Goal: Task Accomplishment & Management: Manage account settings

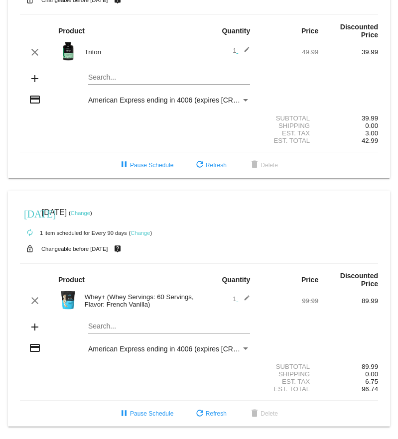
scroll to position [66, 0]
click at [154, 415] on span "pause Pause Schedule" at bounding box center [145, 413] width 55 height 7
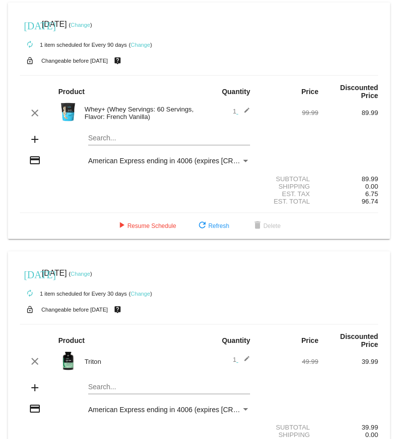
click at [90, 25] on link "Change" at bounding box center [80, 25] width 19 height 6
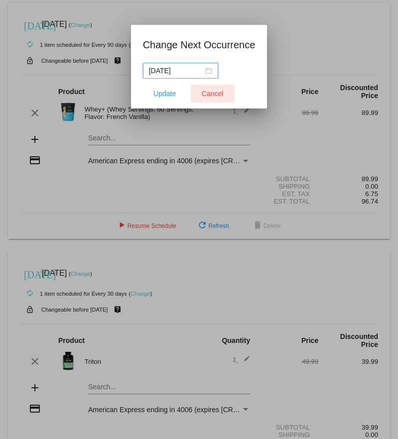
click at [211, 95] on span "Cancel" at bounding box center [213, 94] width 22 height 8
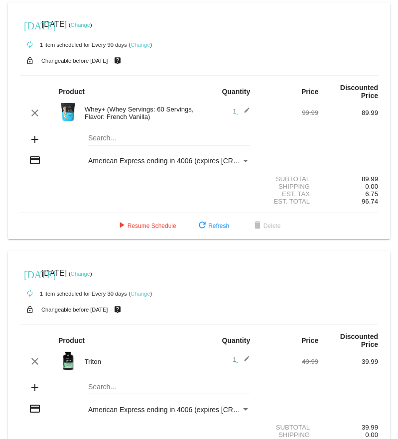
click at [141, 45] on link "Change" at bounding box center [140, 45] width 19 height 6
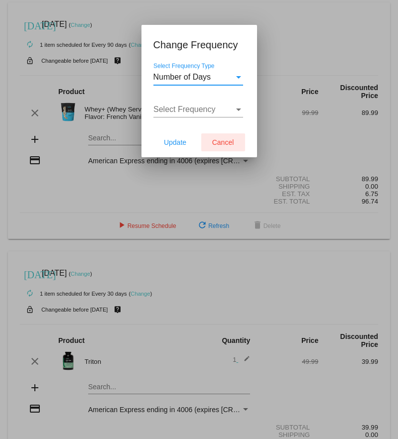
click at [230, 144] on span "Cancel" at bounding box center [223, 142] width 22 height 8
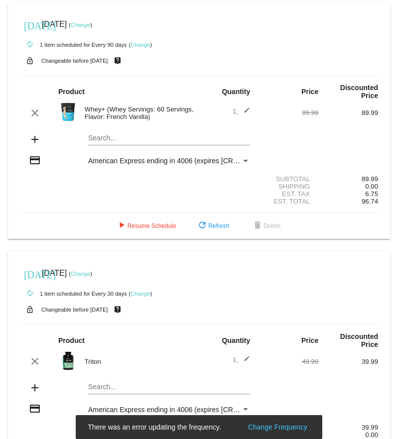
click at [90, 27] on link "Change" at bounding box center [80, 25] width 19 height 6
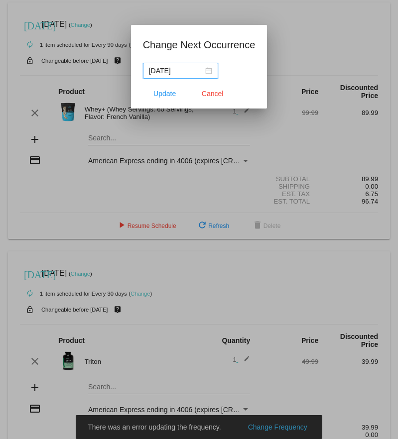
click at [205, 71] on div "[DATE]" at bounding box center [180, 70] width 63 height 11
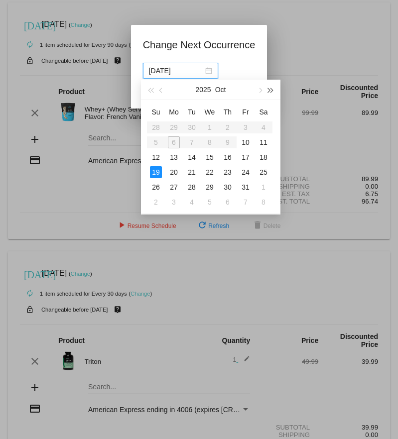
click at [271, 90] on span "button" at bounding box center [270, 90] width 5 height 5
click at [263, 90] on button "button" at bounding box center [259, 90] width 11 height 20
click at [262, 90] on span "button" at bounding box center [259, 90] width 5 height 5
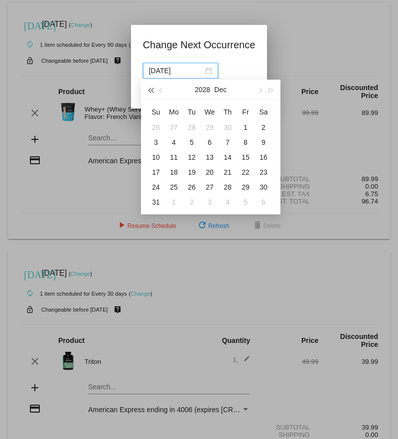
click at [151, 90] on span "button" at bounding box center [150, 90] width 5 height 5
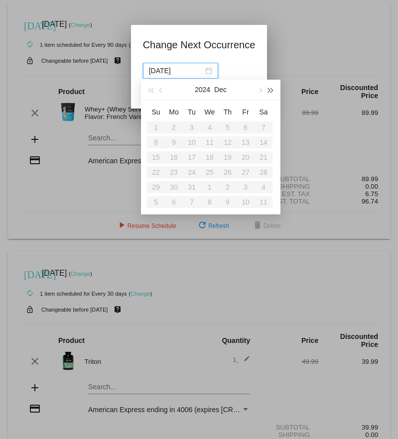
click at [269, 90] on span "button" at bounding box center [270, 90] width 5 height 5
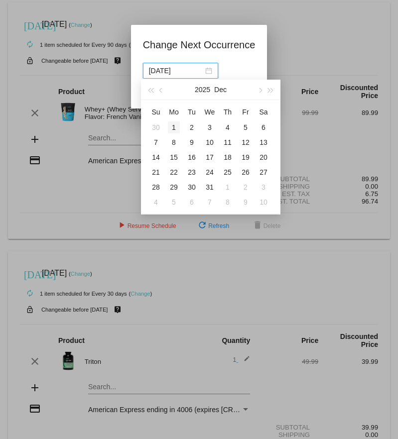
click at [174, 129] on div "1" at bounding box center [174, 128] width 12 height 12
type input "[DATE]"
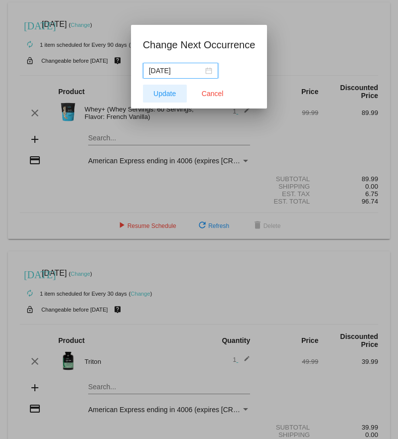
click at [173, 96] on span "Update" at bounding box center [164, 94] width 22 height 8
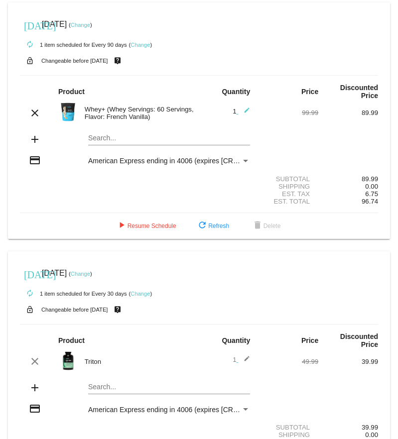
click at [138, 45] on link "Change" at bounding box center [140, 45] width 19 height 6
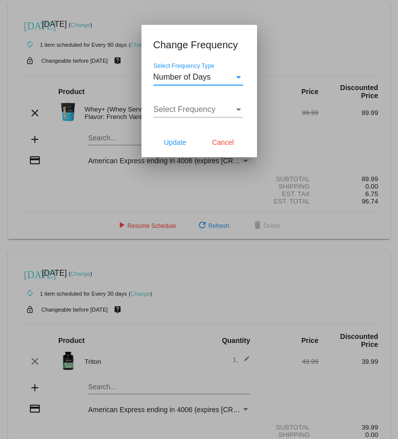
click at [222, 81] on div "Number of Days" at bounding box center [193, 77] width 81 height 9
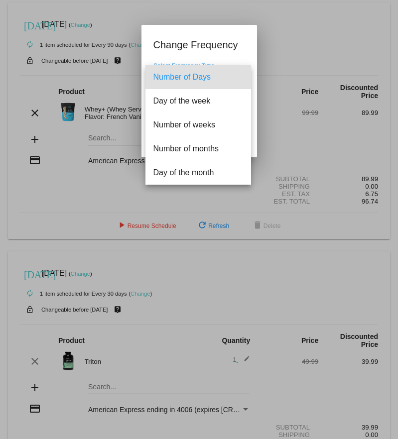
click at [271, 46] on div at bounding box center [199, 219] width 398 height 439
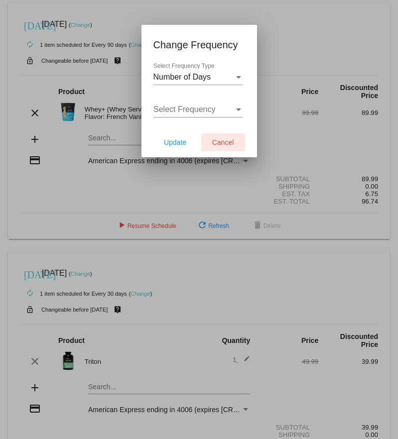
click at [231, 144] on span "Cancel" at bounding box center [223, 142] width 22 height 8
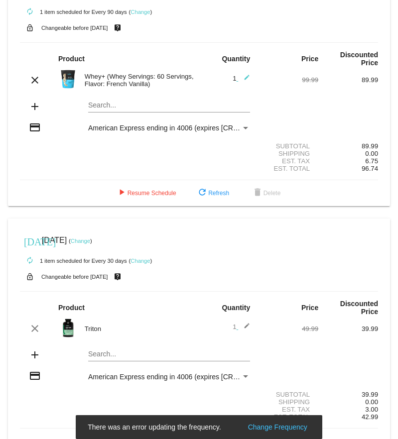
scroll to position [34, 0]
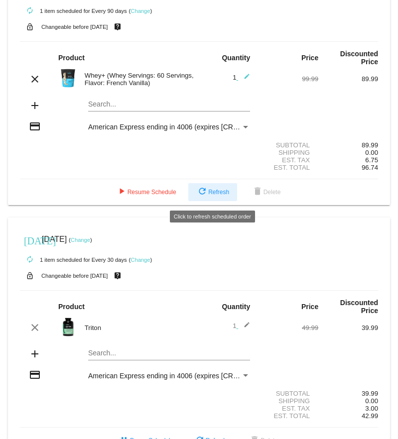
click at [212, 191] on span "refresh Refresh" at bounding box center [212, 192] width 33 height 7
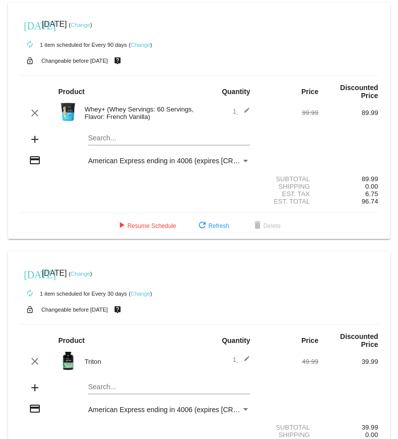
scroll to position [0, 0]
